Goal: Task Accomplishment & Management: Manage account settings

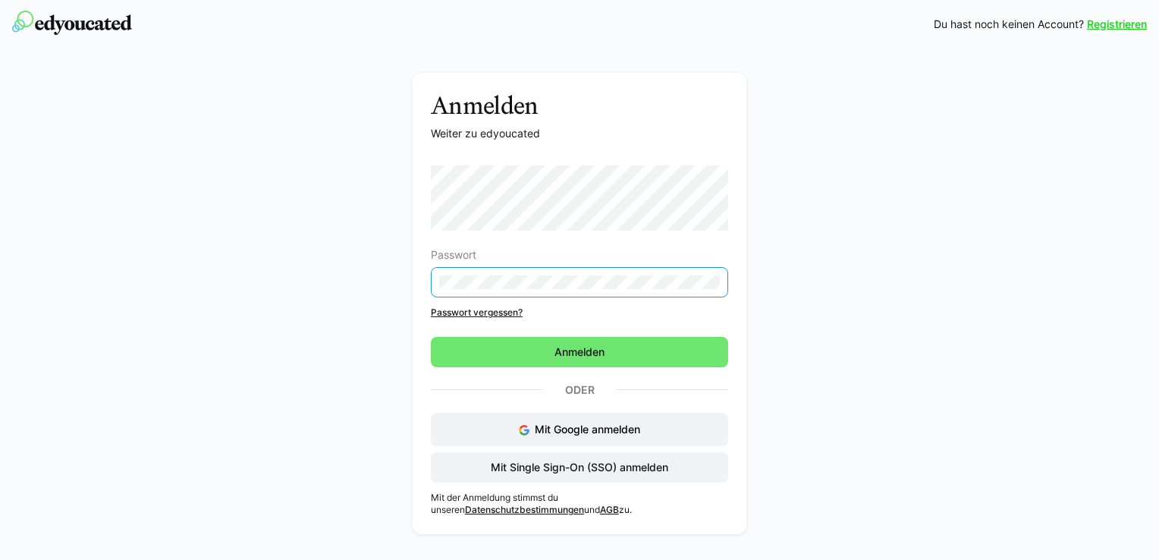
click at [513, 267] on eds-input at bounding box center [579, 282] width 297 height 30
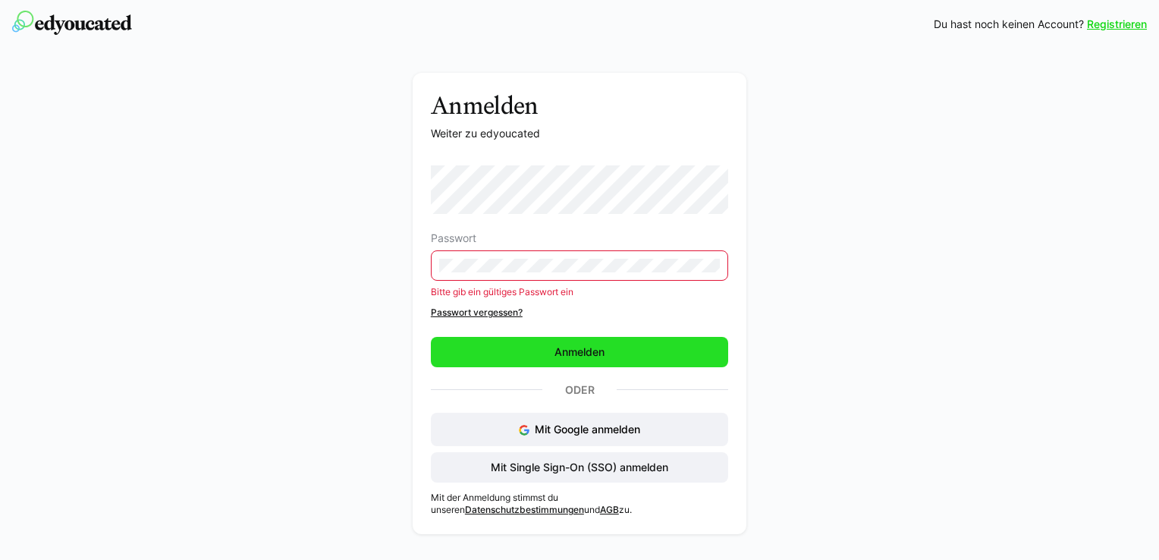
click at [531, 350] on span "Anmelden" at bounding box center [579, 352] width 297 height 30
click at [520, 341] on span "Anmelden" at bounding box center [579, 352] width 297 height 30
click at [517, 351] on span "Anmelden" at bounding box center [579, 352] width 297 height 30
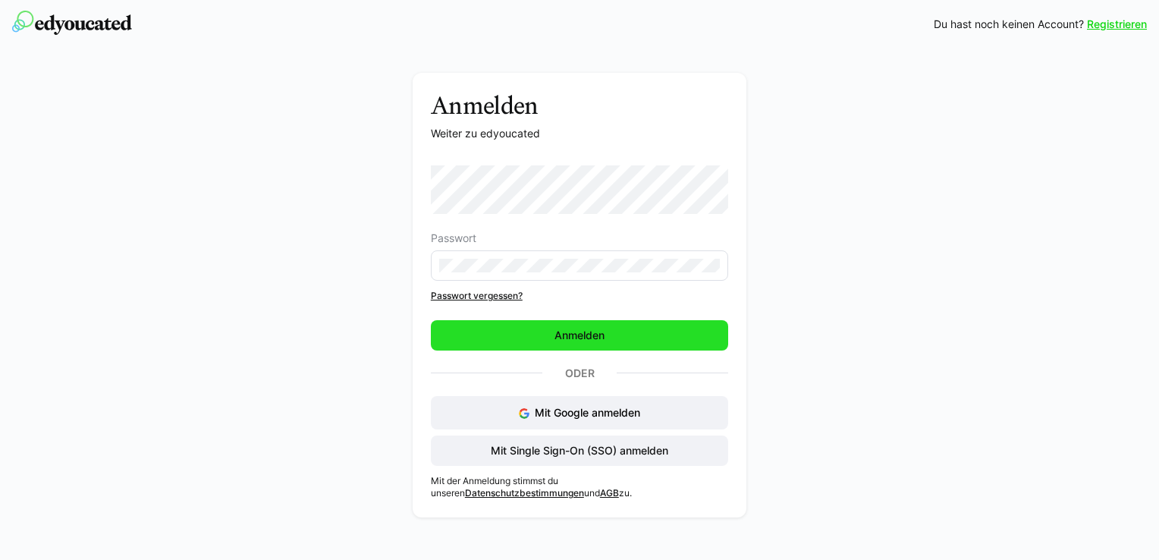
click at [524, 334] on span "Anmelden" at bounding box center [579, 335] width 297 height 30
